Goal: Check status

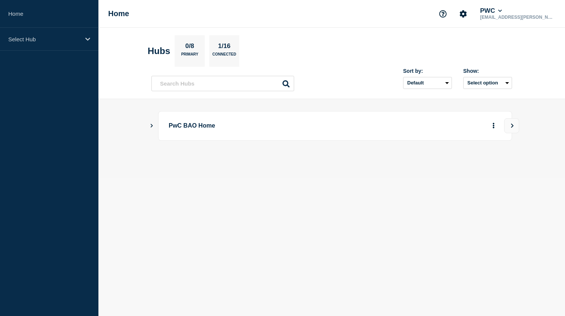
click at [151, 125] on icon "Show Connected Hubs" at bounding box center [151, 126] width 5 height 4
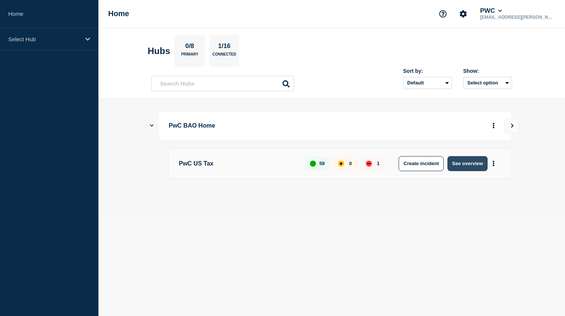
click at [459, 162] on button "See overview" at bounding box center [467, 163] width 40 height 15
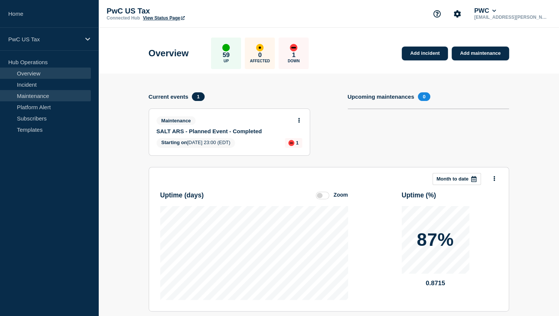
click at [46, 96] on link "Maintenance" at bounding box center [45, 95] width 91 height 11
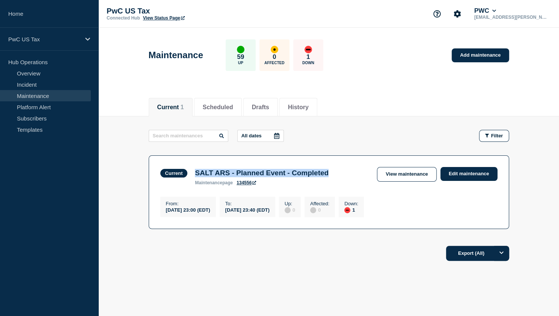
drag, startPoint x: 346, startPoint y: 175, endPoint x: 196, endPoint y: 175, distance: 149.5
click at [196, 175] on h3 "SALT ARS - Planned Event - Completed" at bounding box center [262, 173] width 134 height 8
copy h3 "SALT ARS - Planned Event - Completed"
